Goal: Navigation & Orientation: Find specific page/section

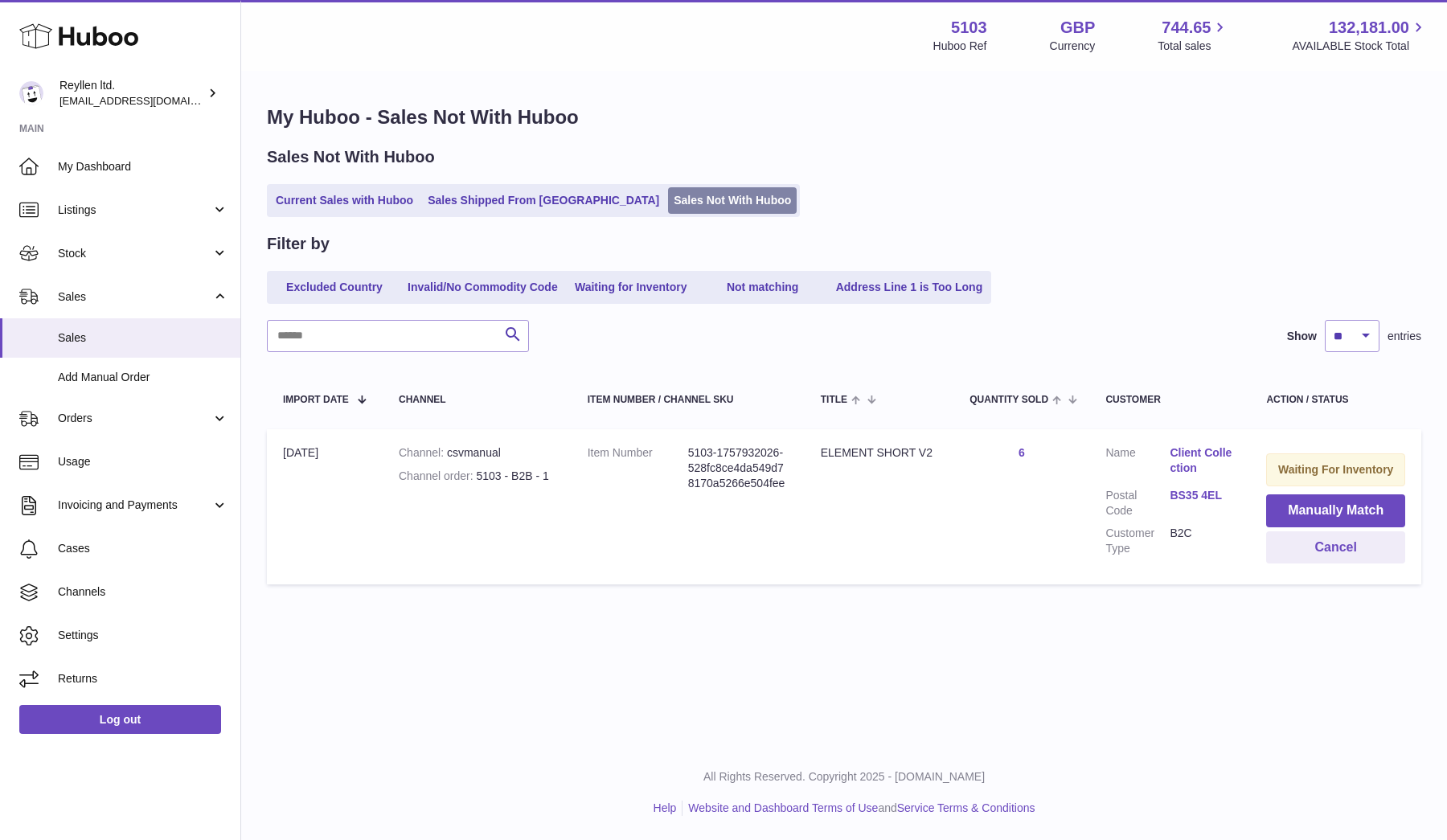
click at [668, 204] on link "Sales Not With Huboo" at bounding box center [732, 200] width 128 height 27
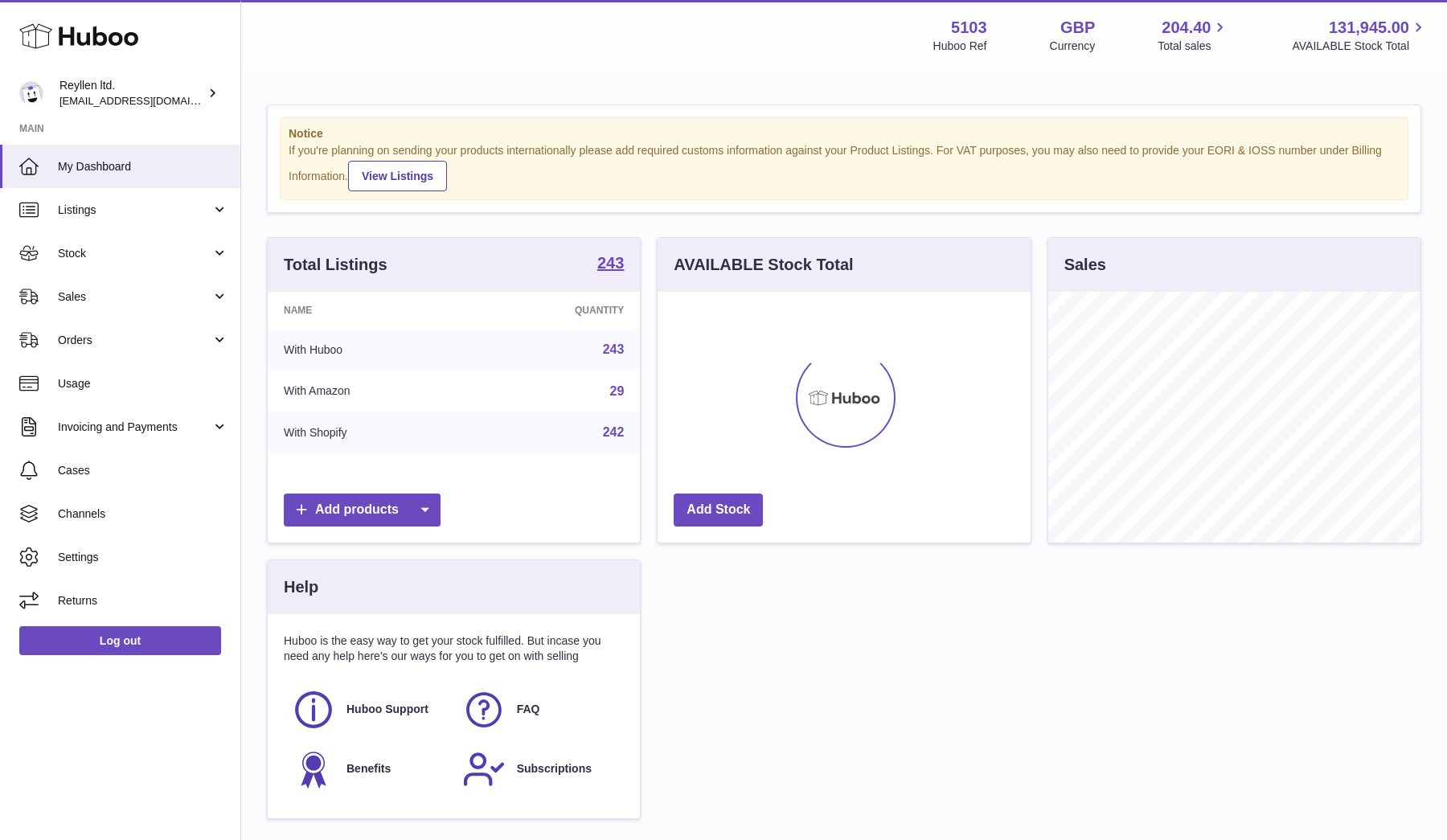
scroll to position [251, 373]
click at [90, 297] on span "Sales" at bounding box center [134, 296] width 153 height 15
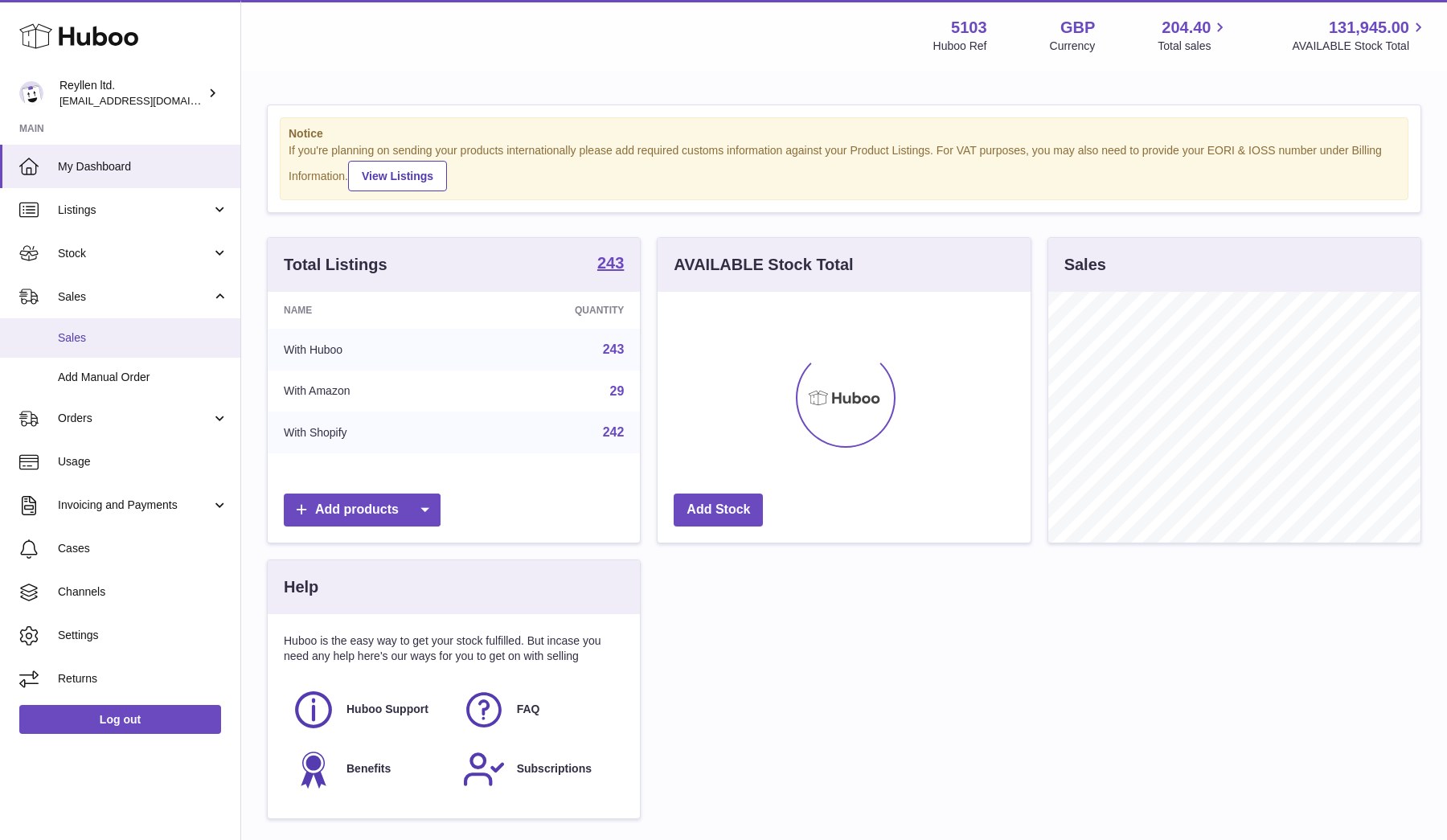
click at [90, 331] on span "Sales" at bounding box center [142, 337] width 170 height 15
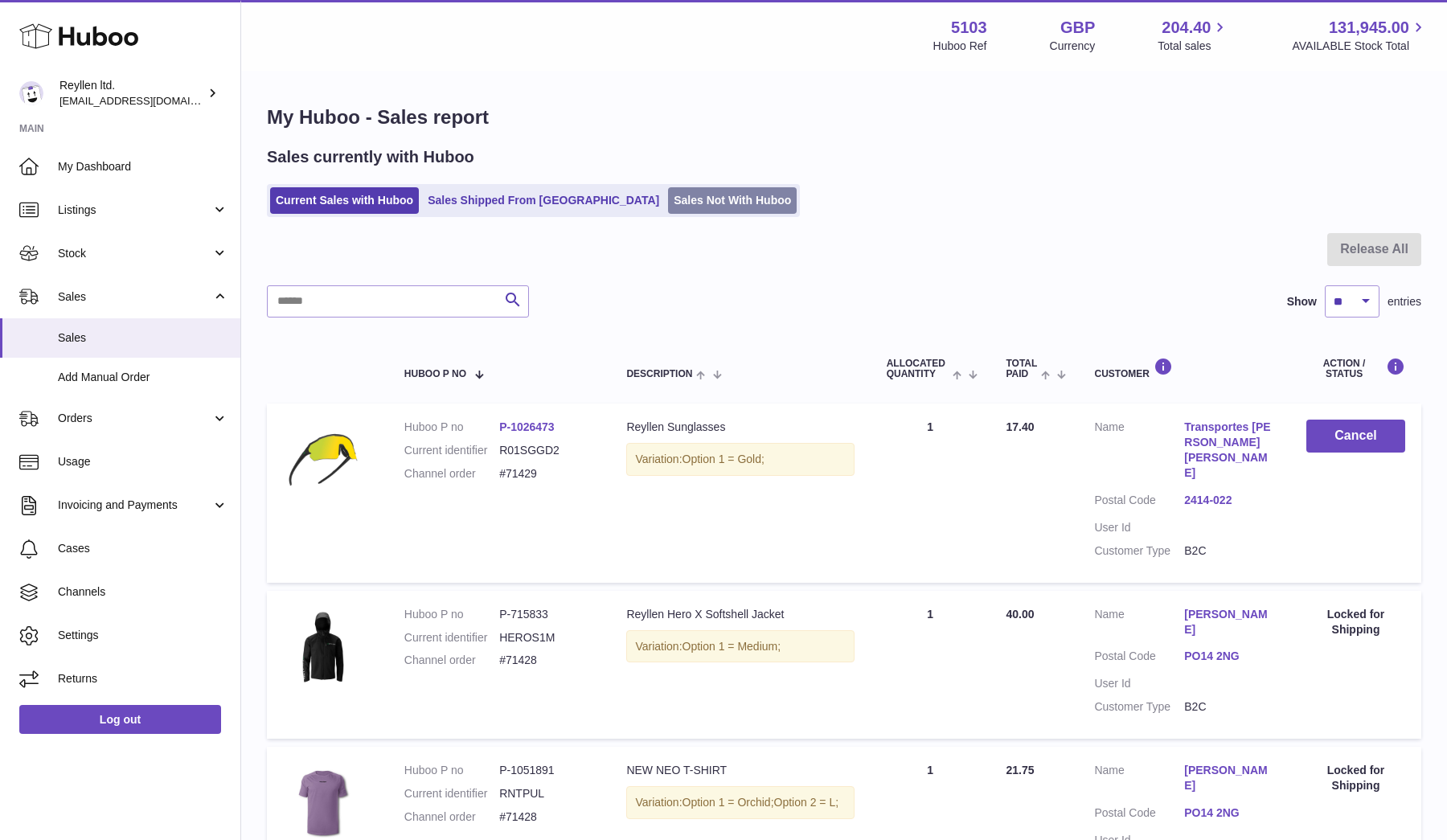
click at [668, 207] on link "Sales Not With Huboo" at bounding box center [732, 200] width 128 height 27
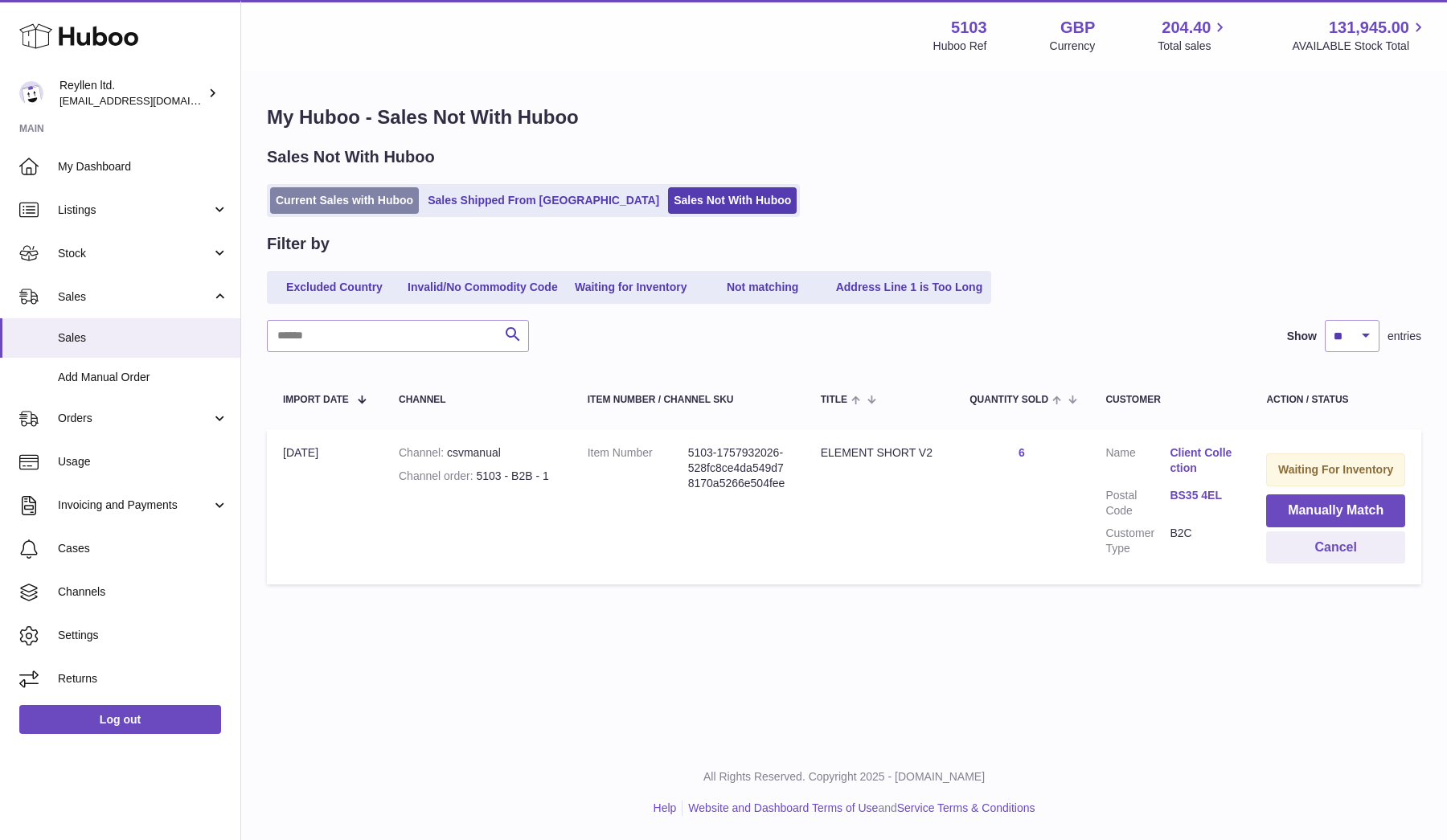
click at [378, 202] on link "Current Sales with Huboo" at bounding box center [345, 200] width 149 height 27
